Goal: Navigation & Orientation: Understand site structure

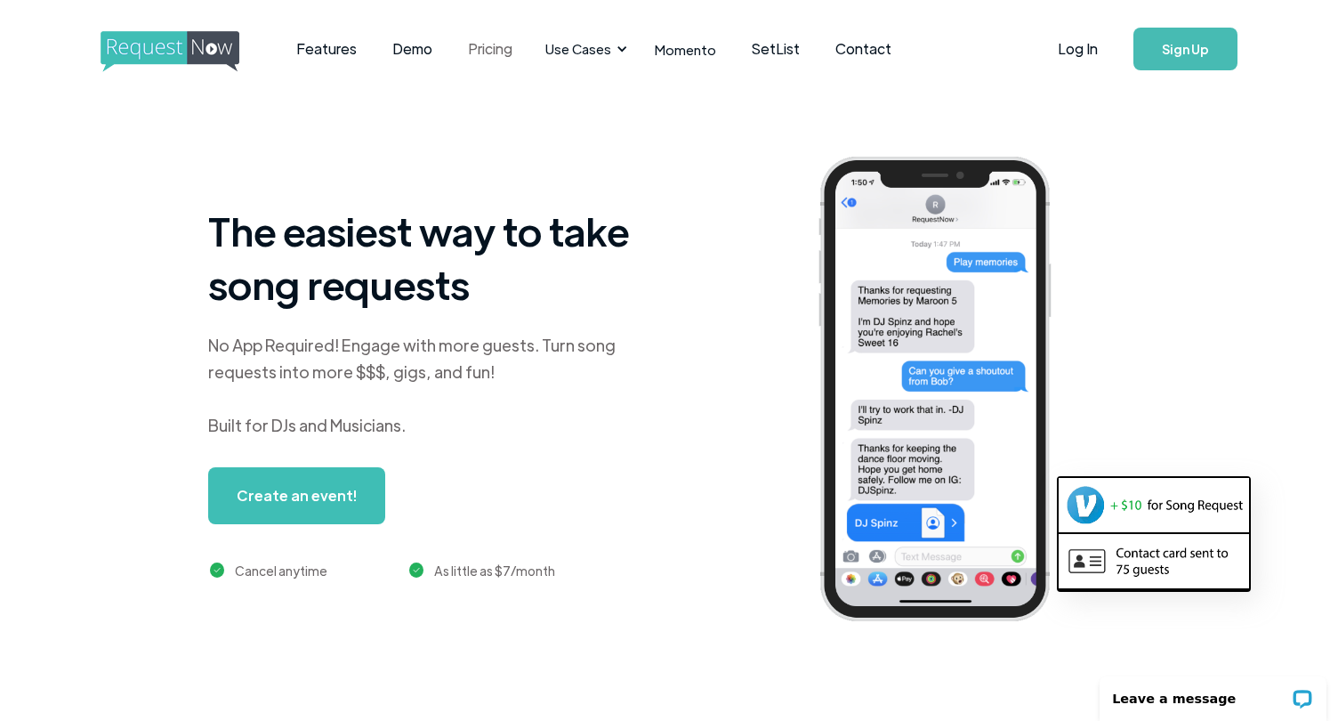
click at [483, 48] on link "Pricing" at bounding box center [490, 48] width 80 height 55
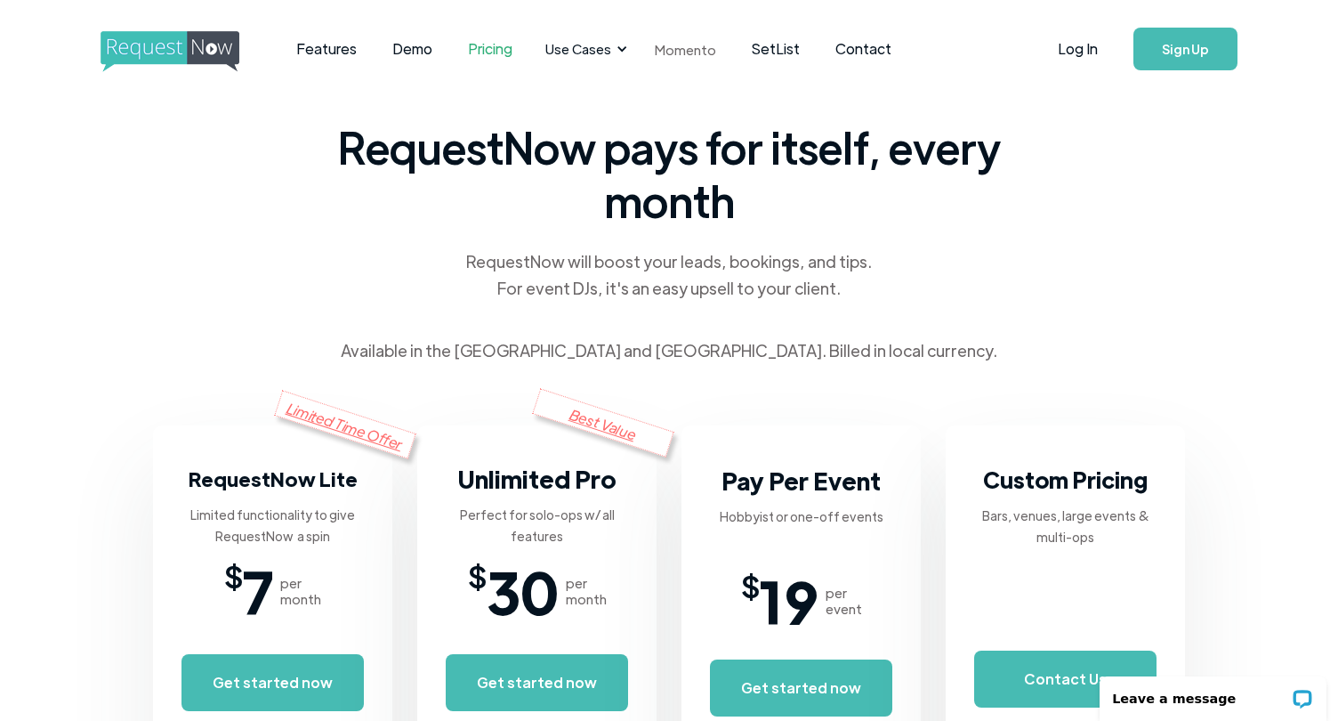
click at [681, 48] on link "Momento" at bounding box center [685, 49] width 97 height 53
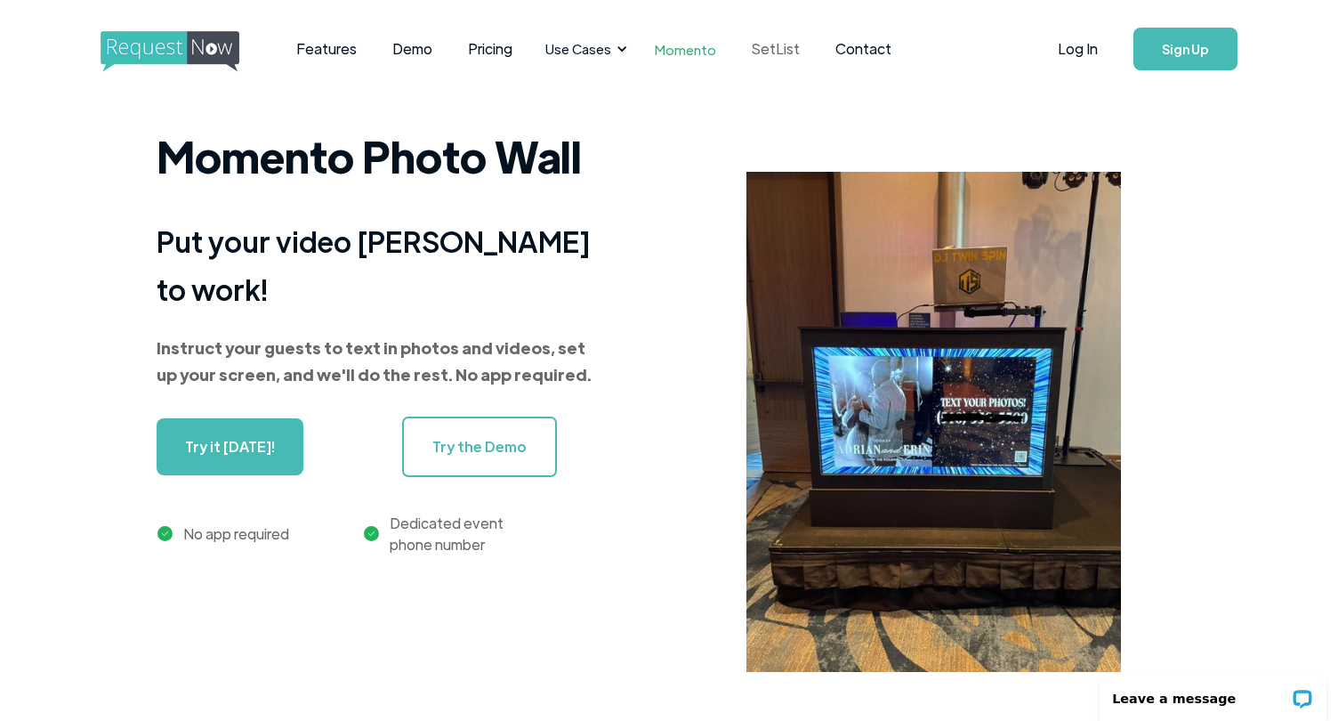
click at [766, 50] on link "SetList" at bounding box center [776, 48] width 84 height 55
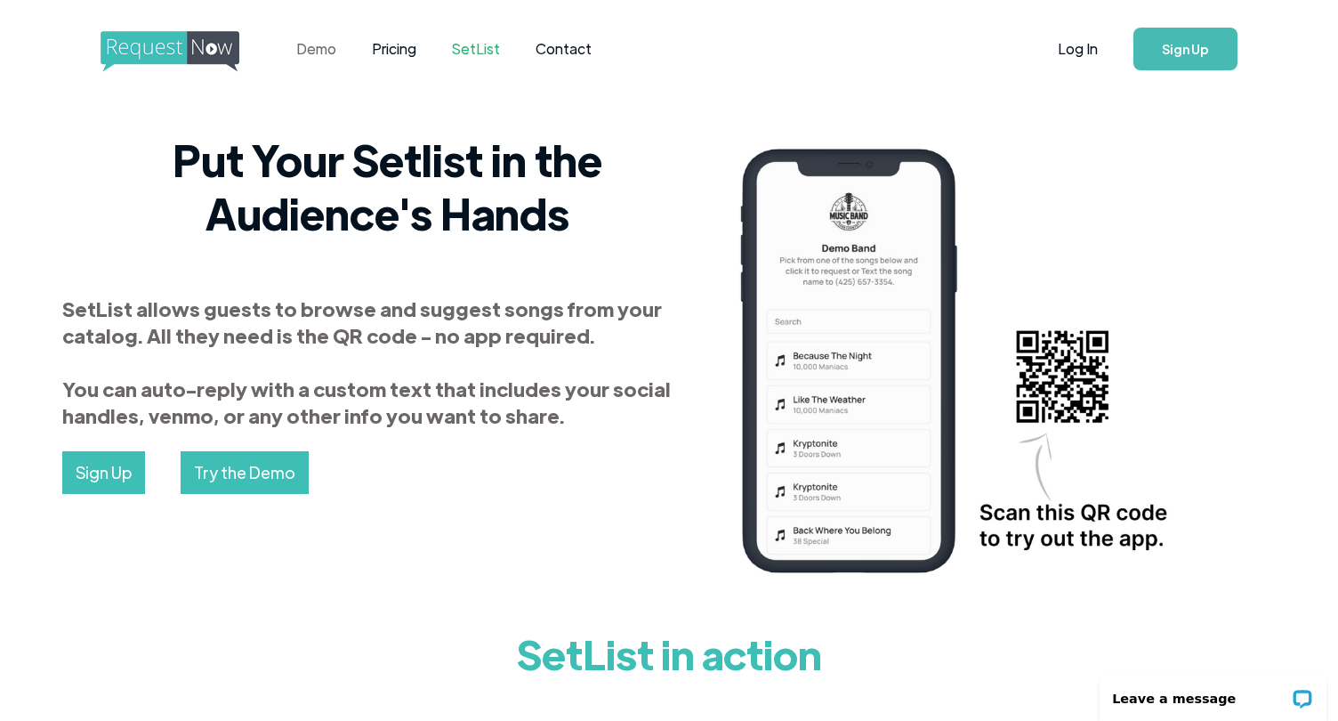
click at [328, 45] on link "Demo" at bounding box center [317, 48] width 76 height 55
click at [154, 61] on img "home" at bounding box center [187, 51] width 172 height 41
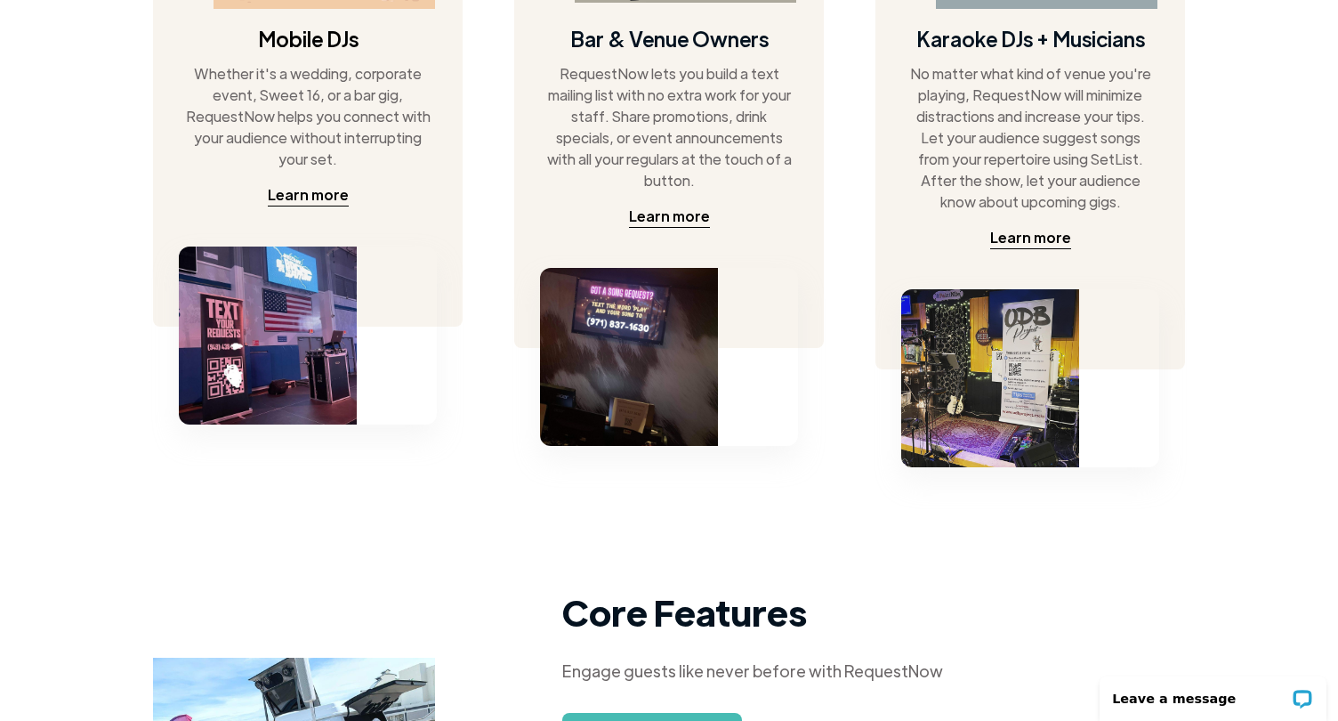
scroll to position [429, 0]
